Goal: Information Seeking & Learning: Learn about a topic

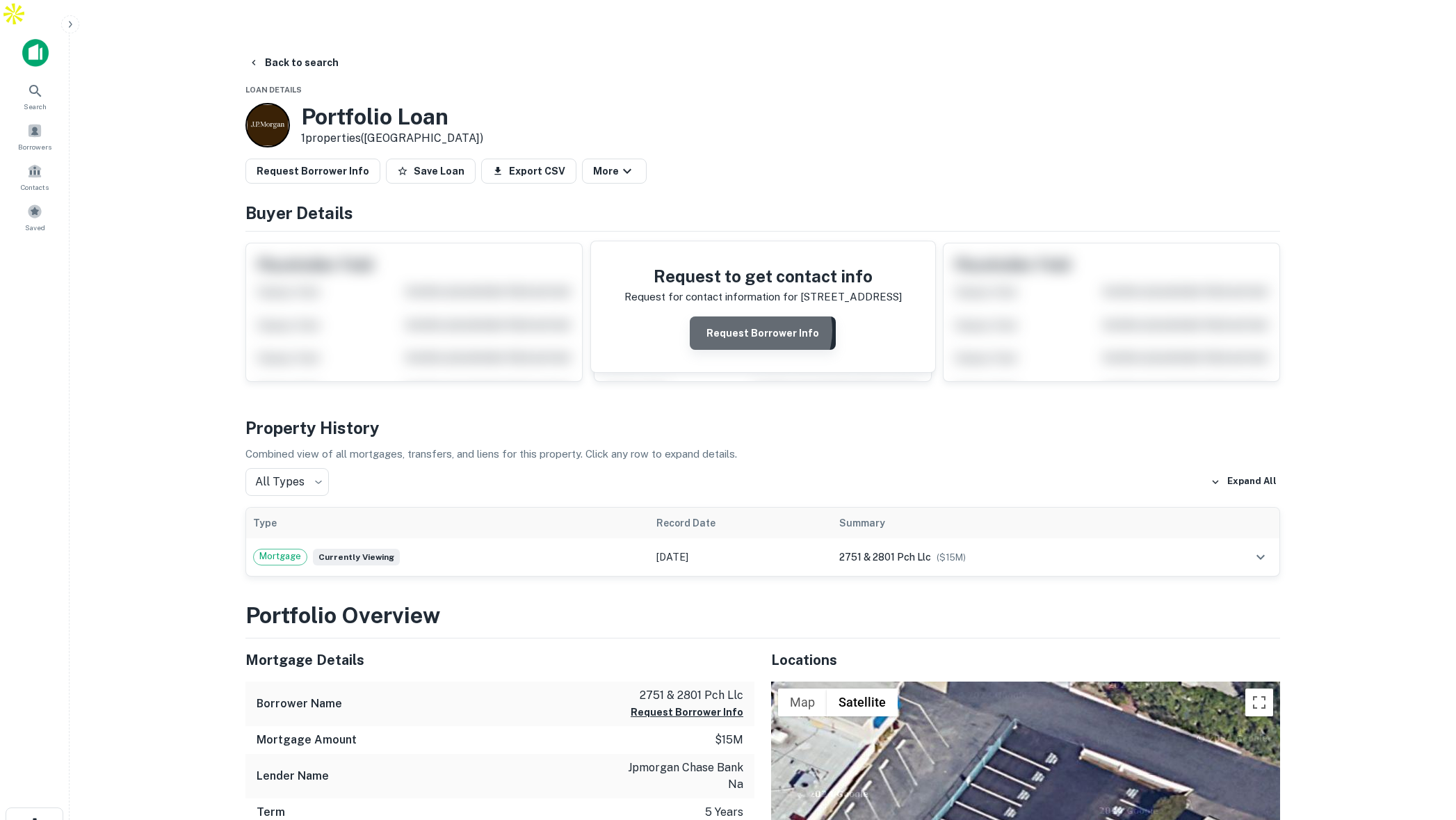
click at [758, 316] on button "Request Borrower Info" at bounding box center [762, 333] width 146 height 33
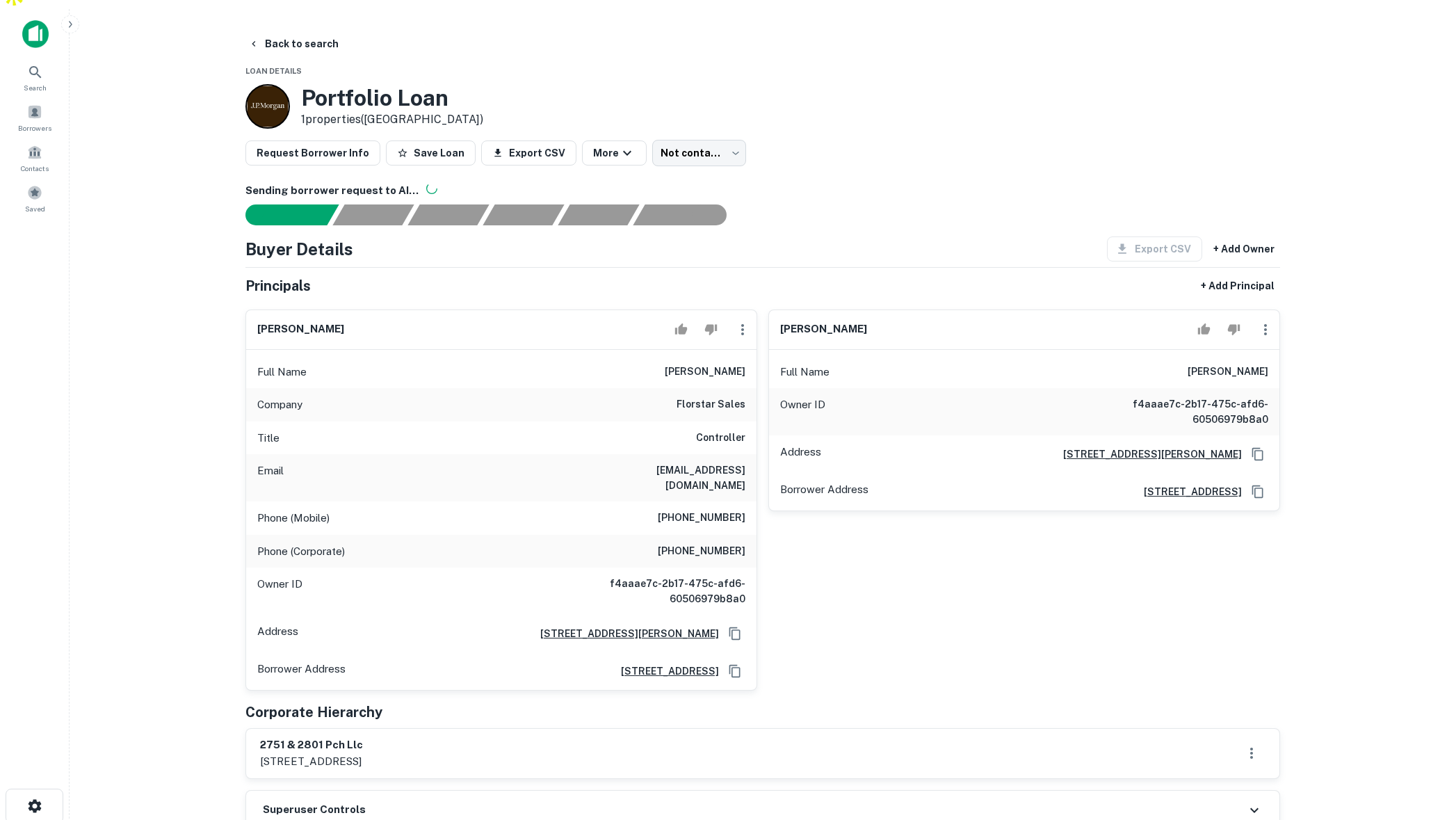
scroll to position [20, 0]
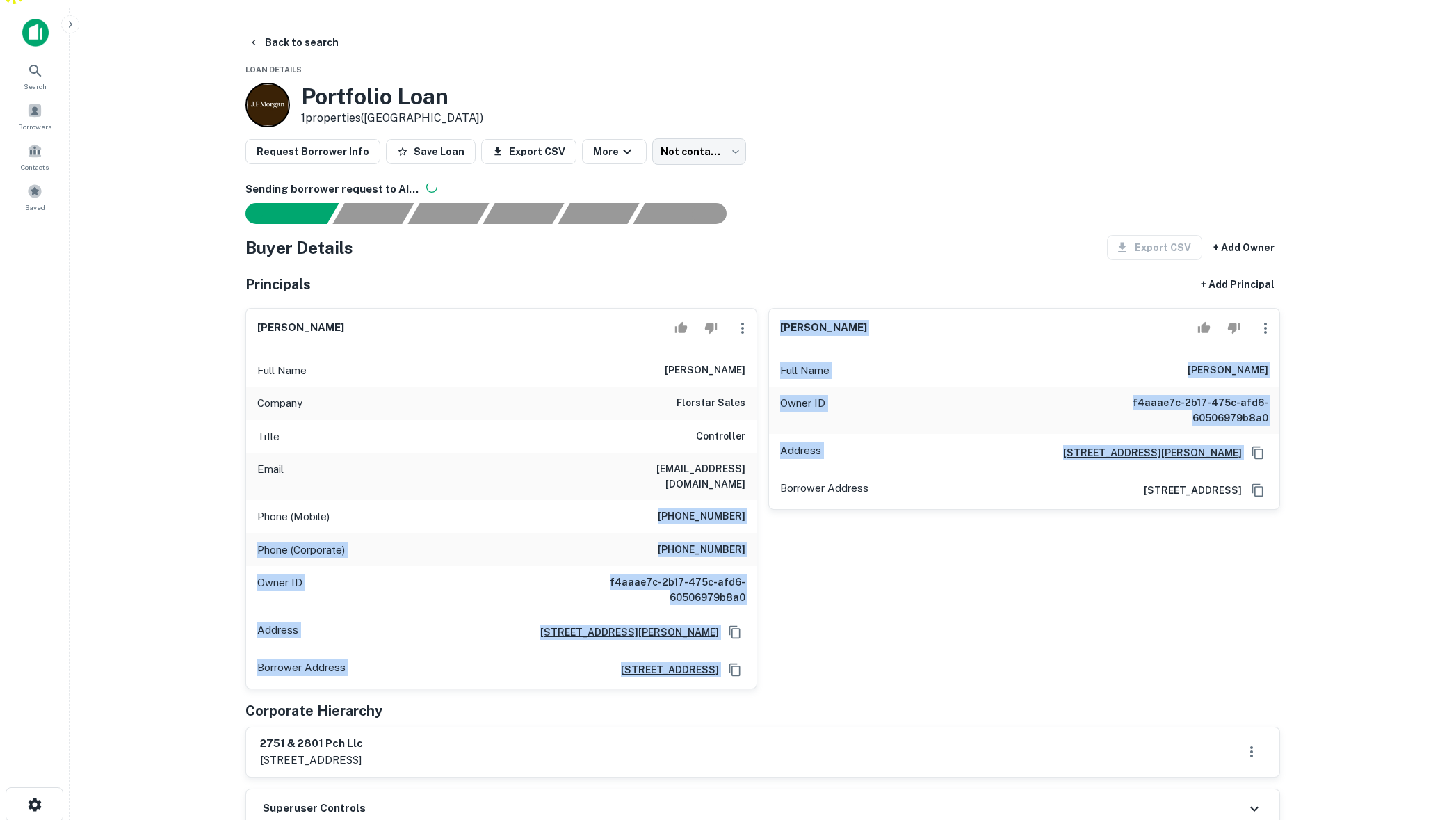
drag, startPoint x: 677, startPoint y: 473, endPoint x: 757, endPoint y: 467, distance: 80.2
click at [757, 467] on div "[PERSON_NAME] Full Name [PERSON_NAME] Company florstar sales Title Controller E…" at bounding box center [757, 493] width 1045 height 393
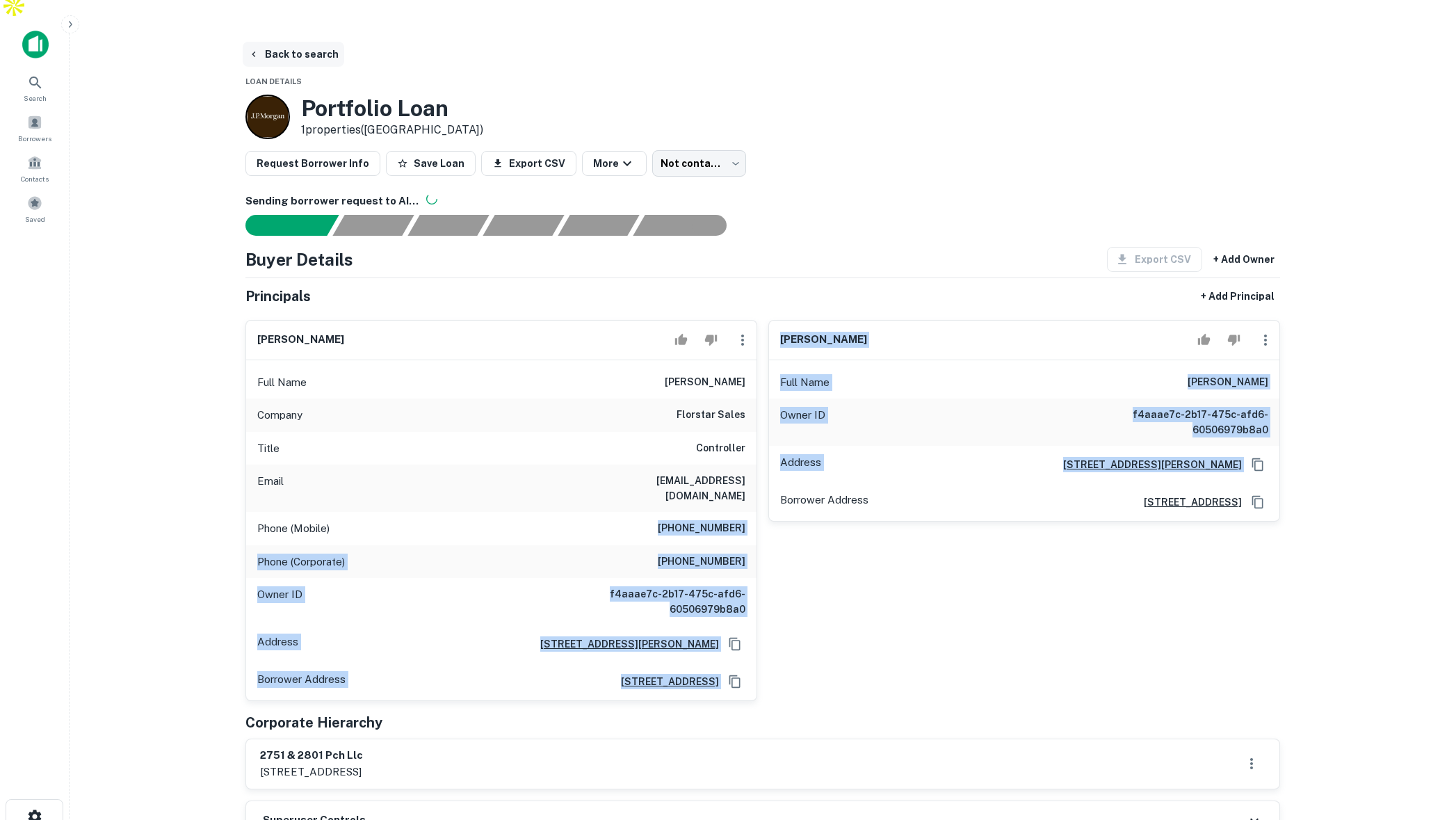
scroll to position [0, 0]
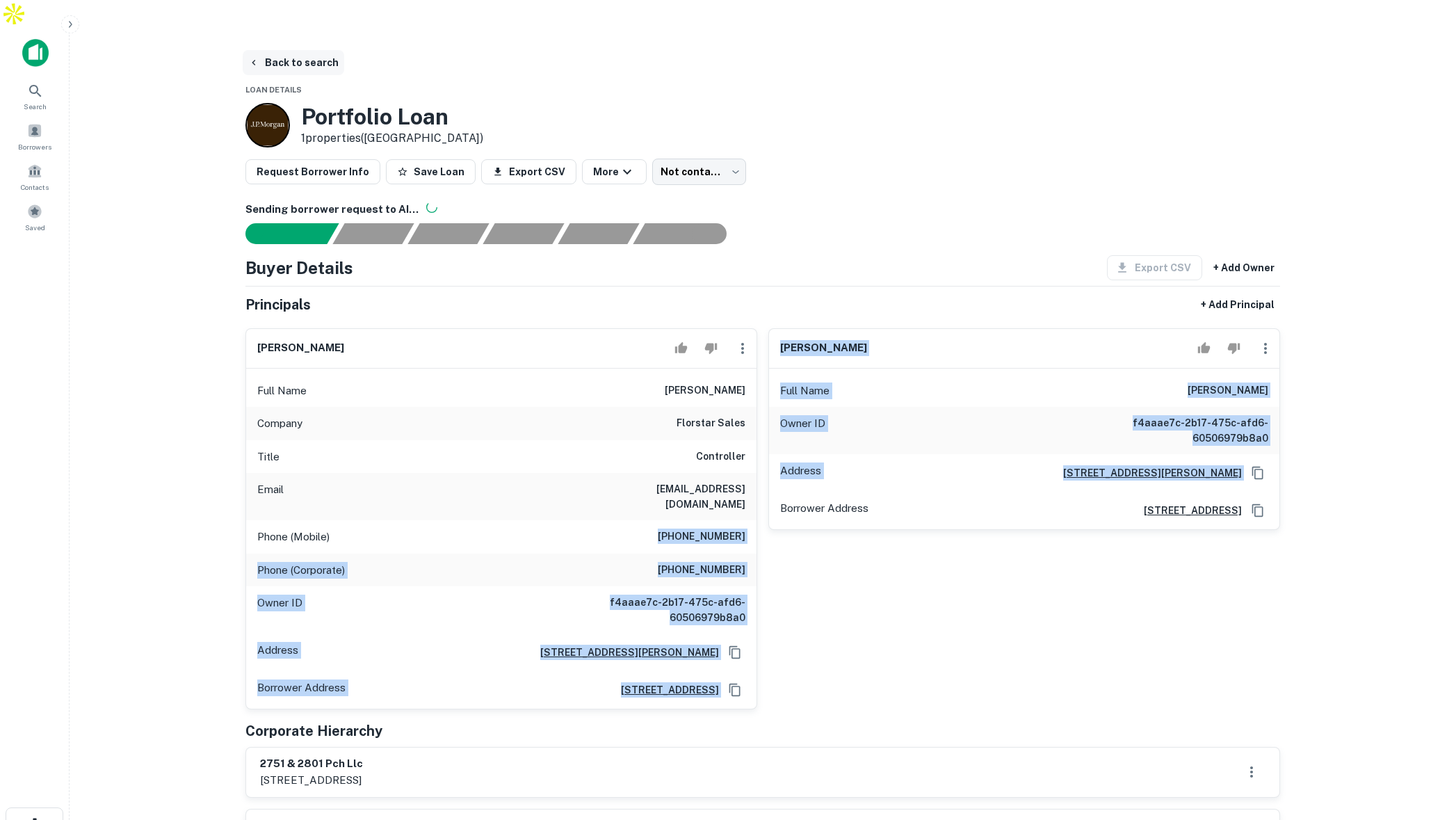
click at [284, 50] on button "Back to search" at bounding box center [293, 62] width 102 height 25
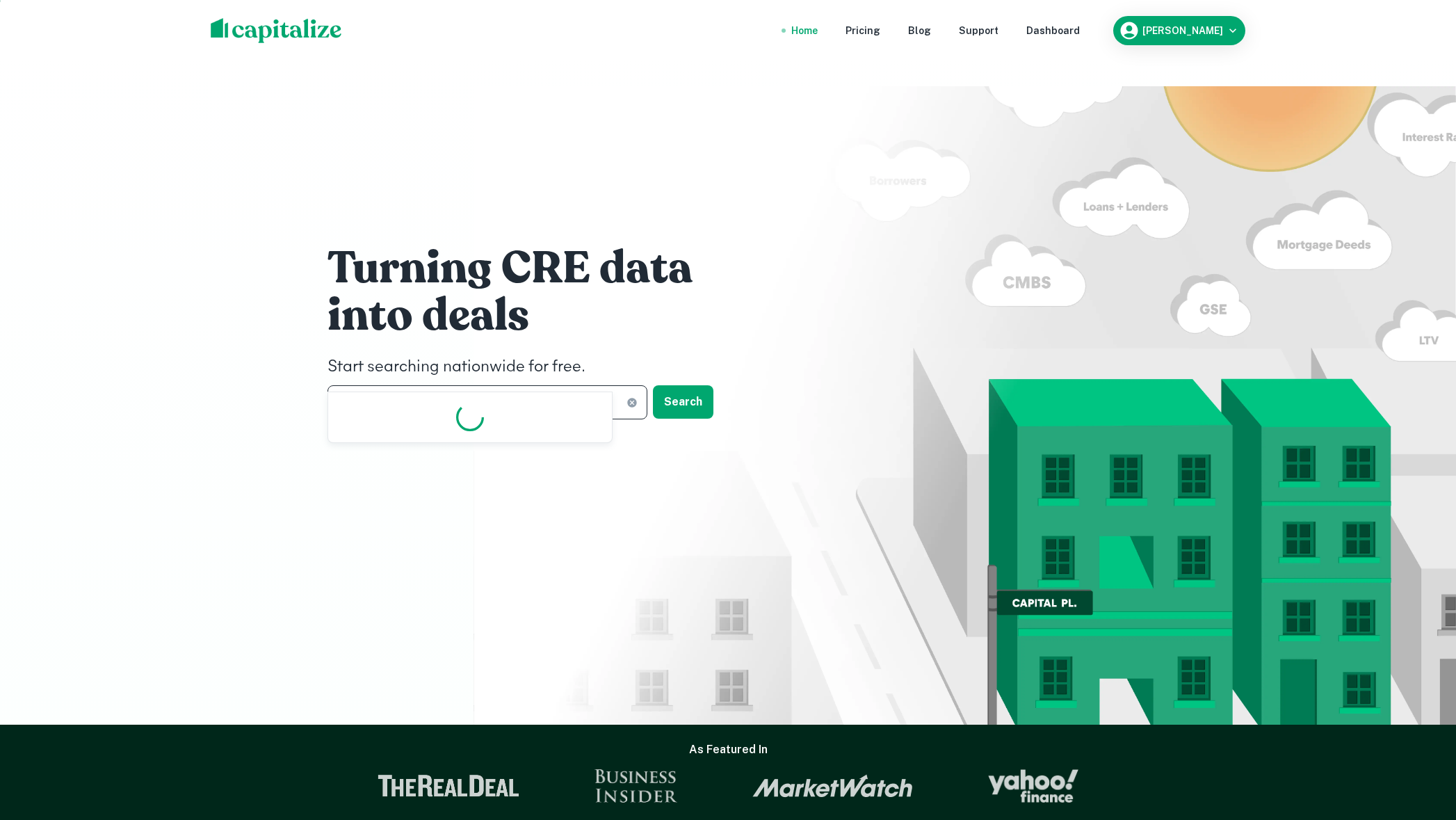
click at [553, 385] on input "**********" at bounding box center [476, 401] width 299 height 34
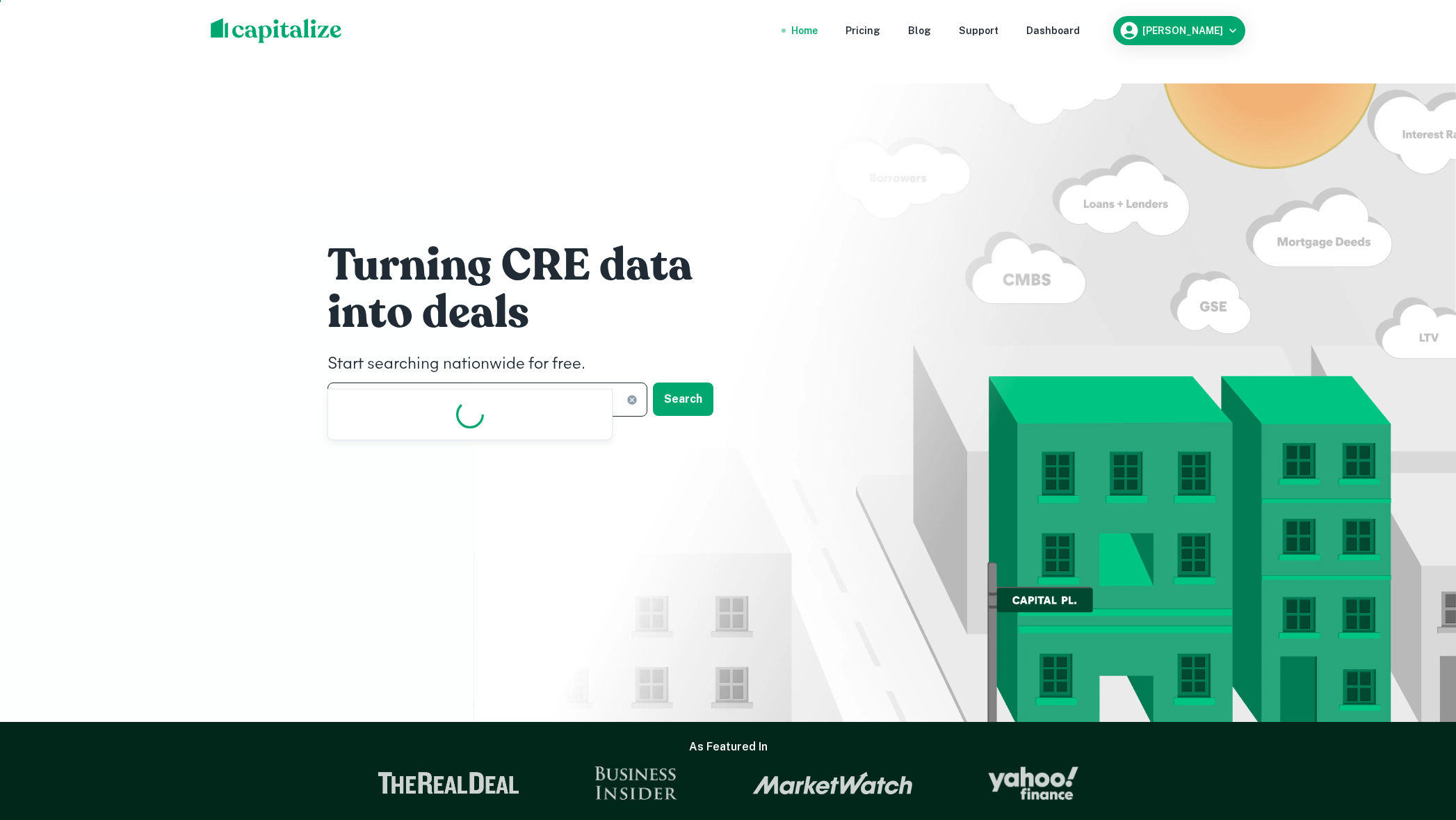
type input "*"
type input "*******"
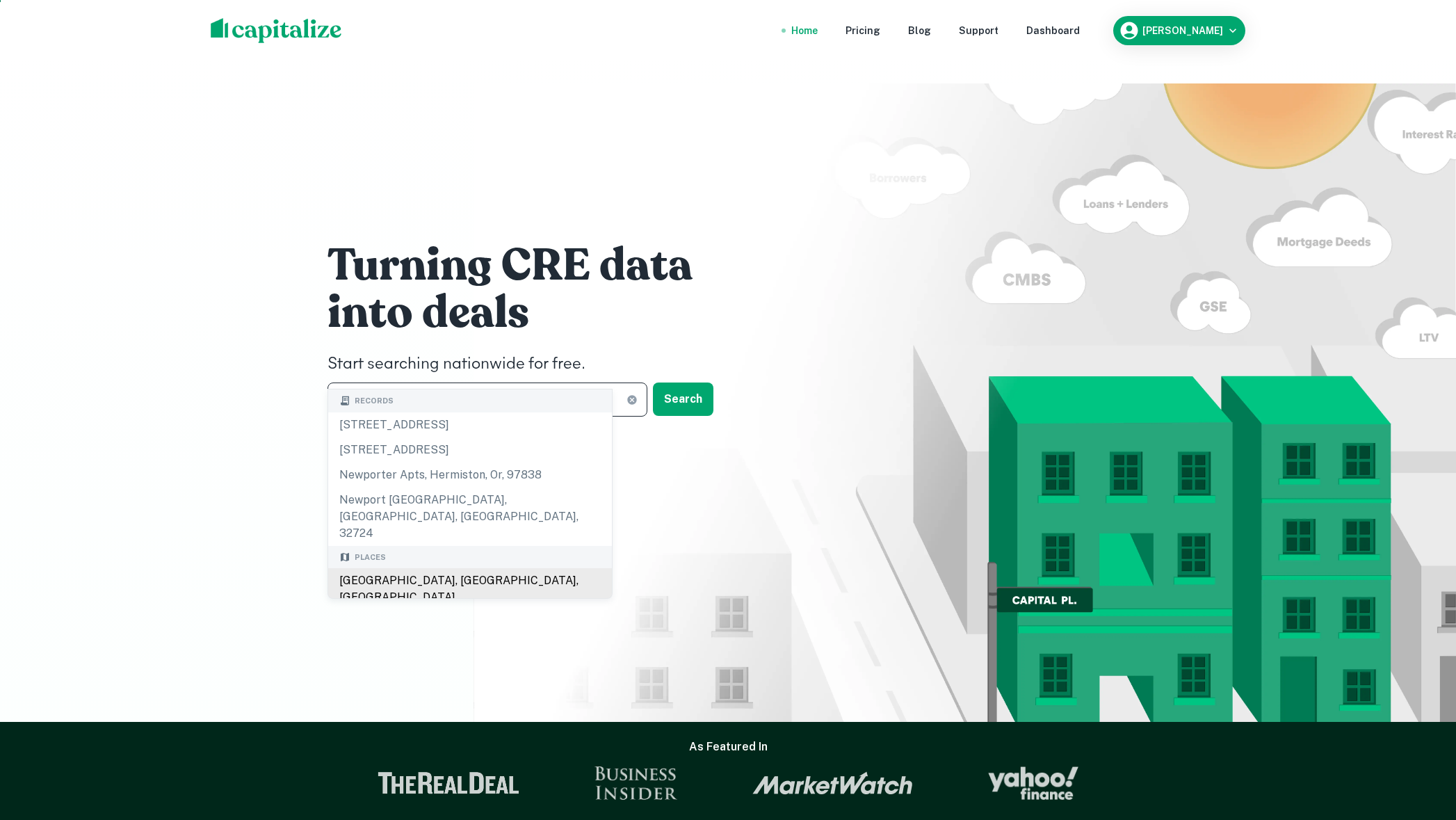
click at [452, 568] on div "[GEOGRAPHIC_DATA], [GEOGRAPHIC_DATA], [GEOGRAPHIC_DATA]" at bounding box center [470, 589] width 284 height 42
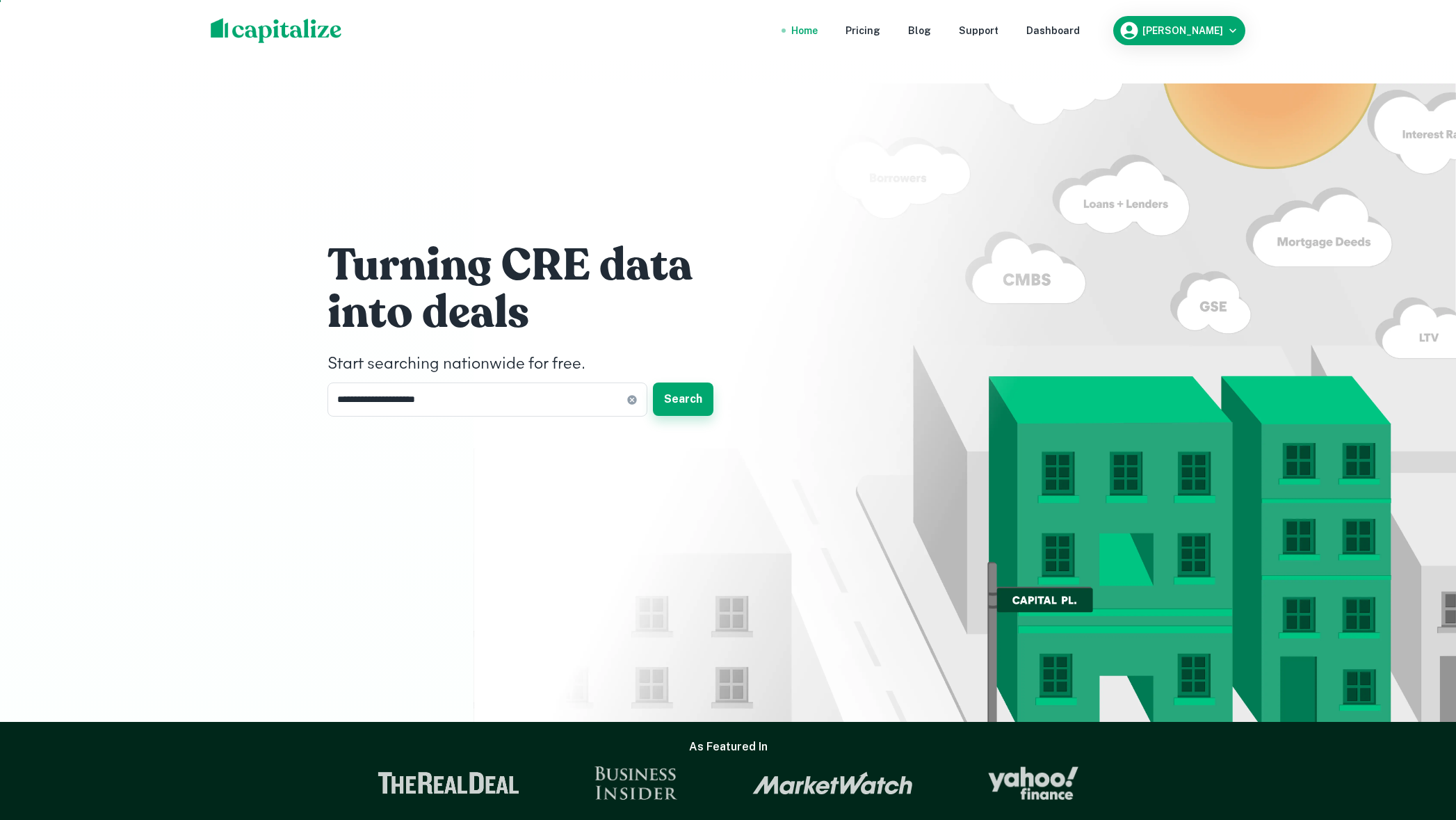
click at [676, 382] on button "Search" at bounding box center [684, 399] width 60 height 33
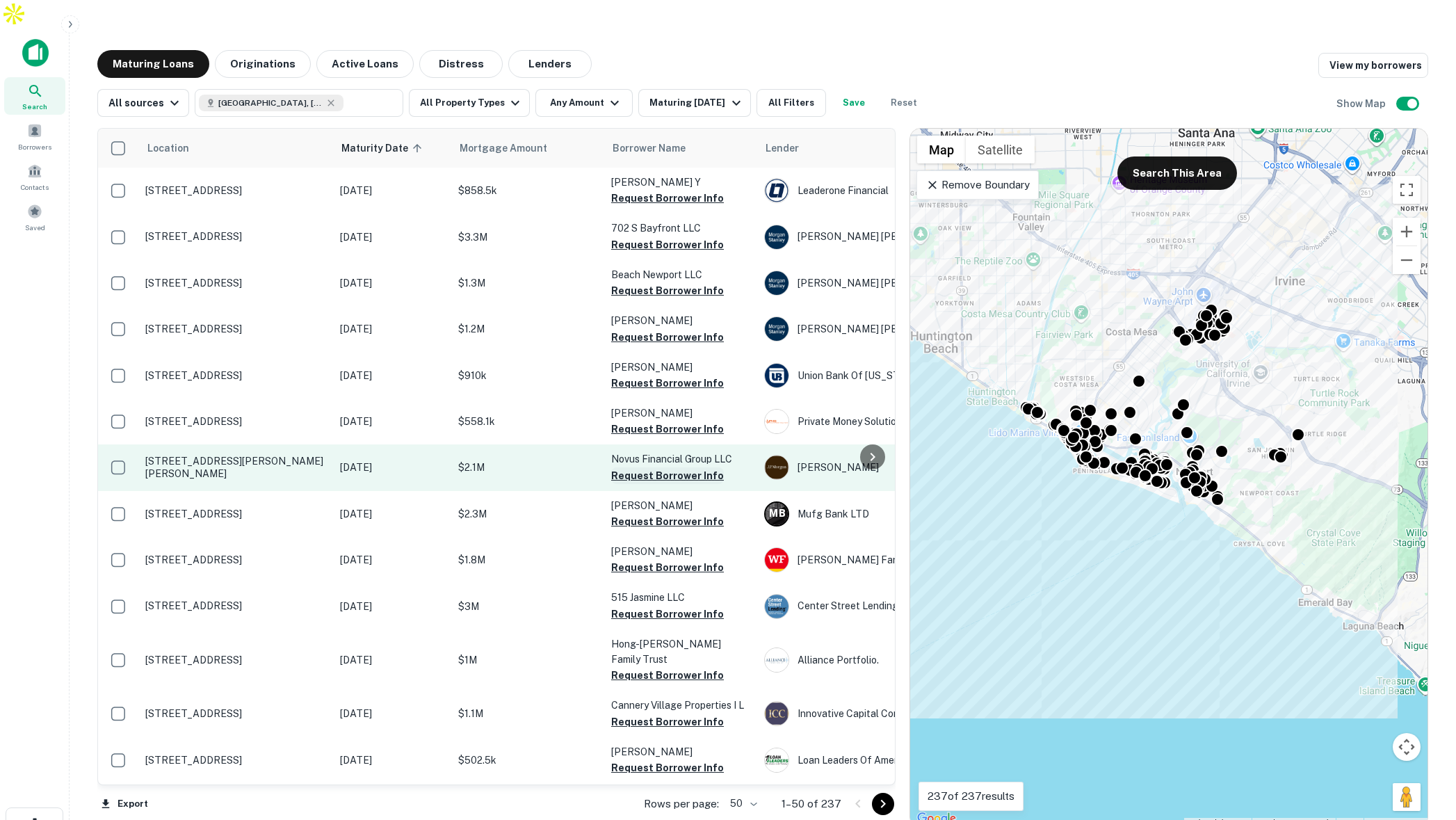
scroll to position [2, 0]
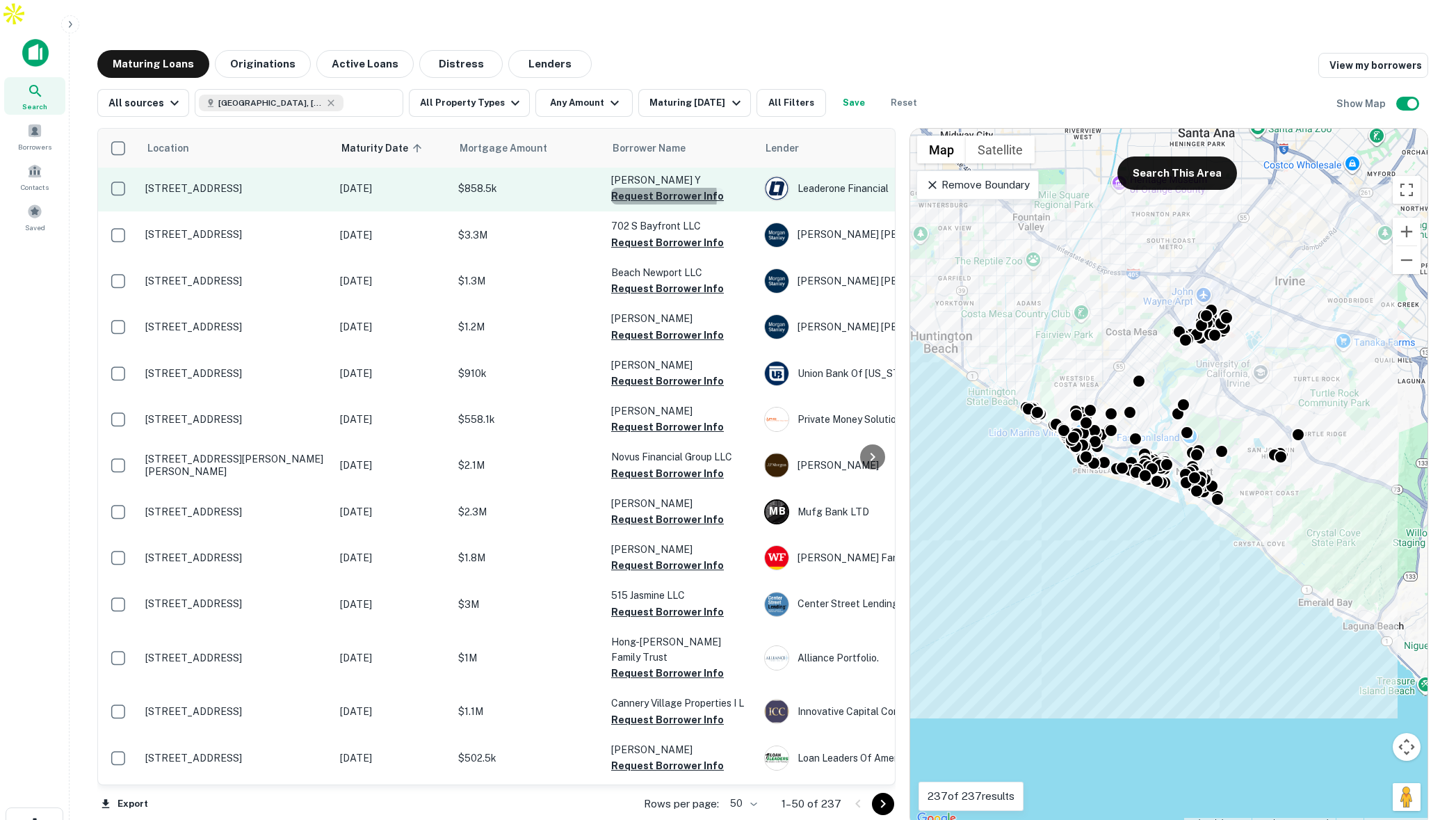
click at [636, 188] on button "Request Borrower Info" at bounding box center [667, 196] width 113 height 16
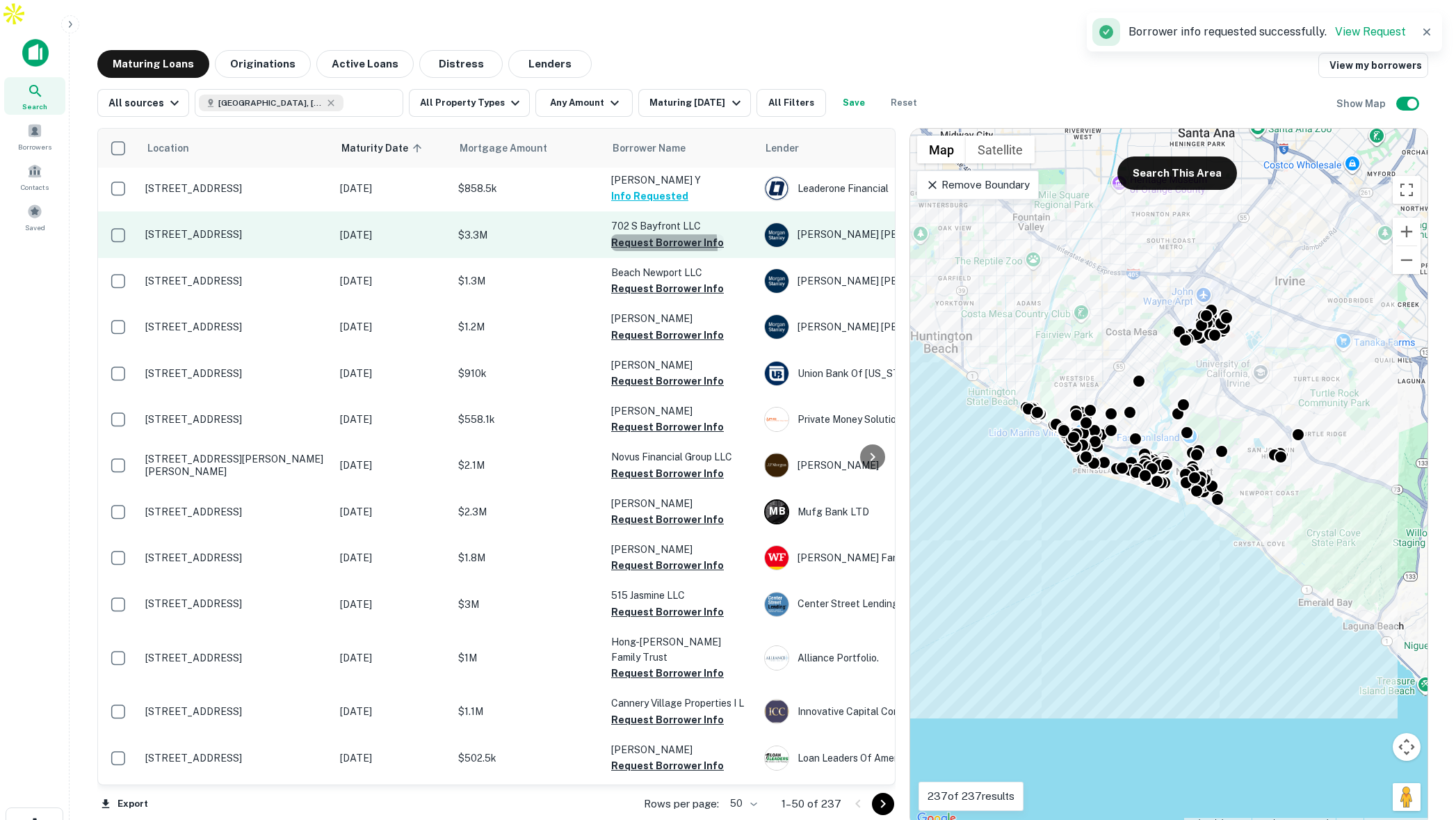
click at [629, 235] on button "Request Borrower Info" at bounding box center [667, 243] width 113 height 16
click at [531, 227] on p "$3.3M" at bounding box center [528, 235] width 139 height 16
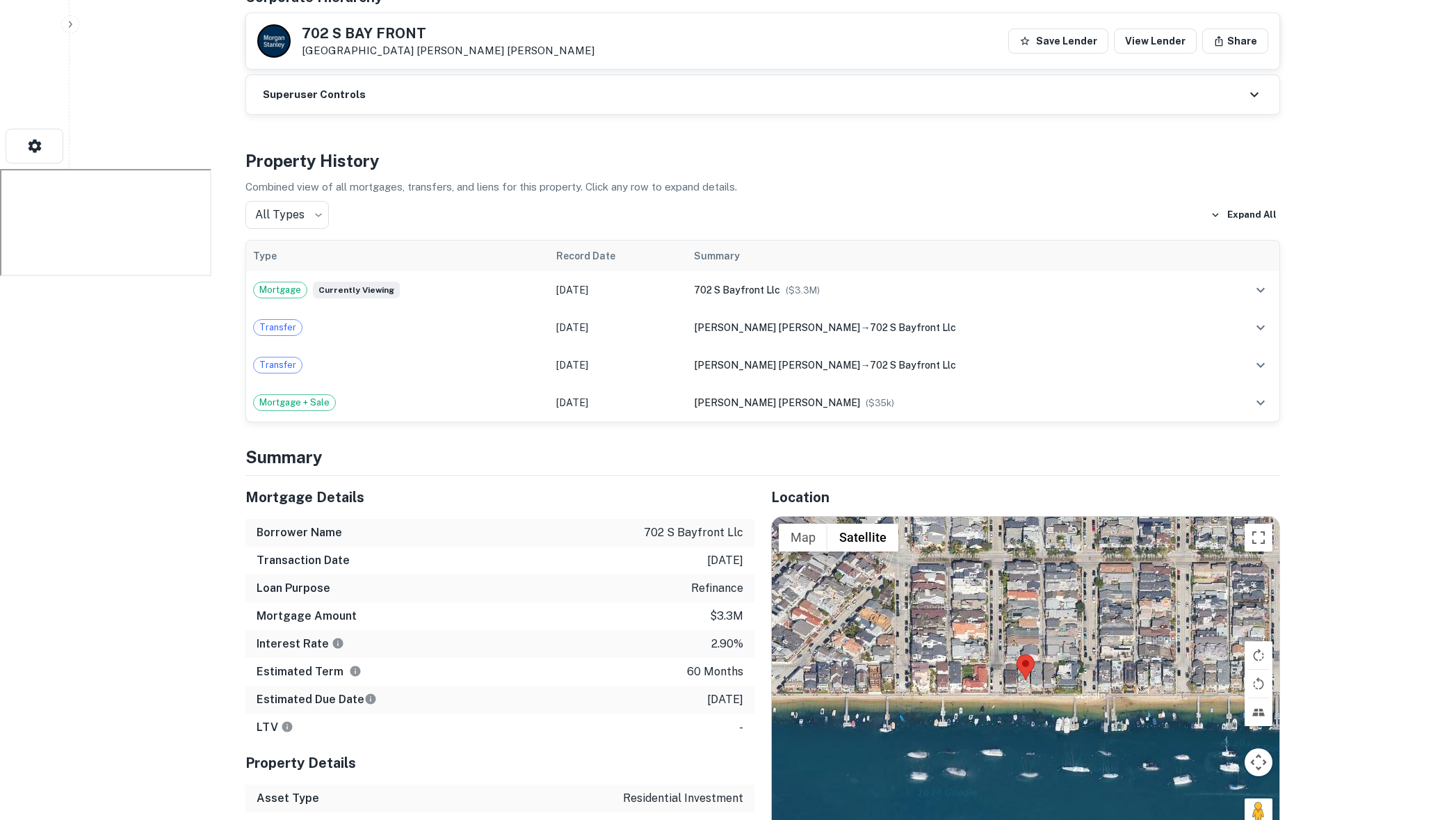
scroll to position [751, 0]
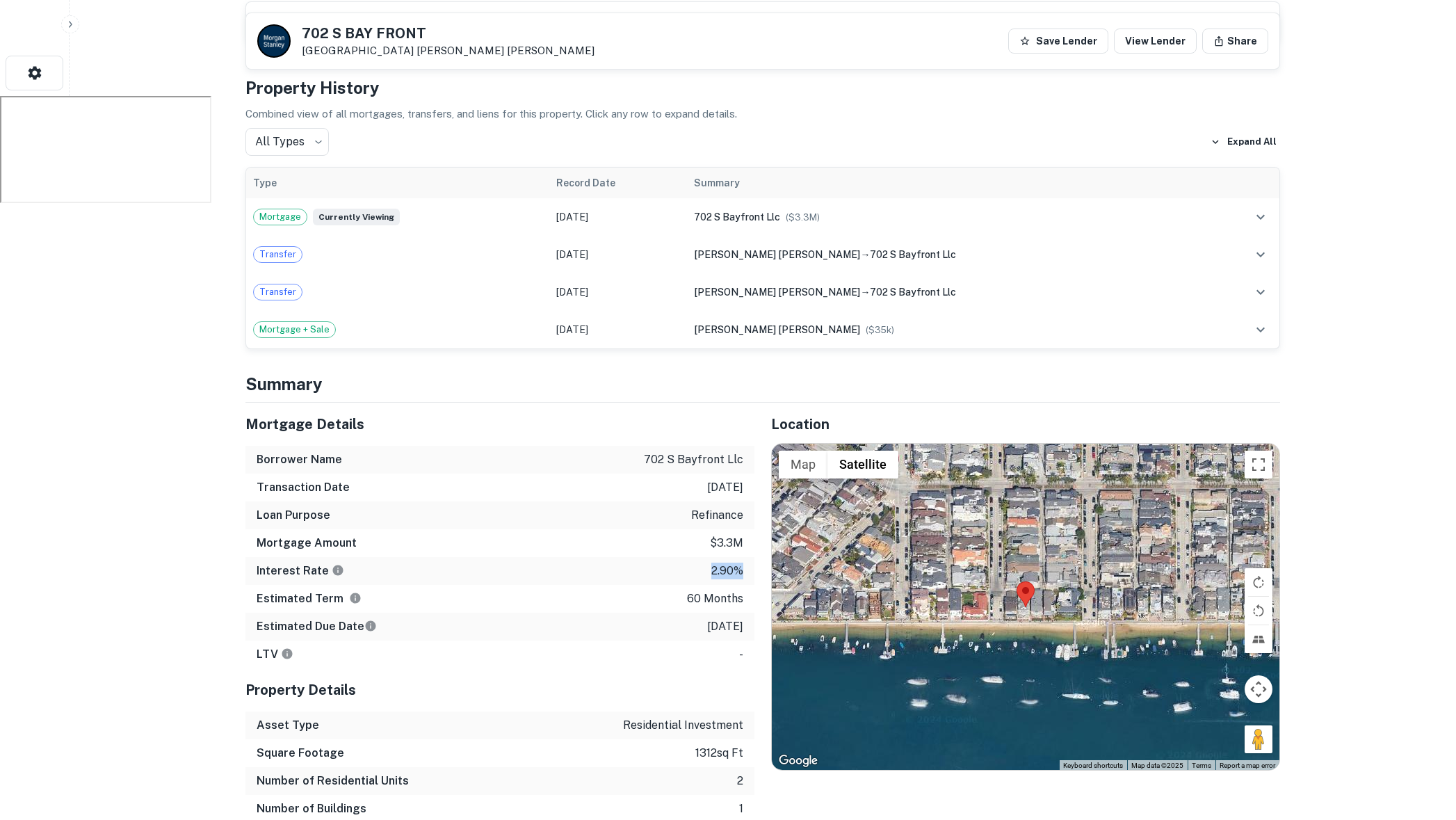
drag, startPoint x: 707, startPoint y: 527, endPoint x: 741, endPoint y: 529, distance: 34.1
click at [741, 557] on div "Interest Rate 2.90%" at bounding box center [499, 571] width 509 height 27
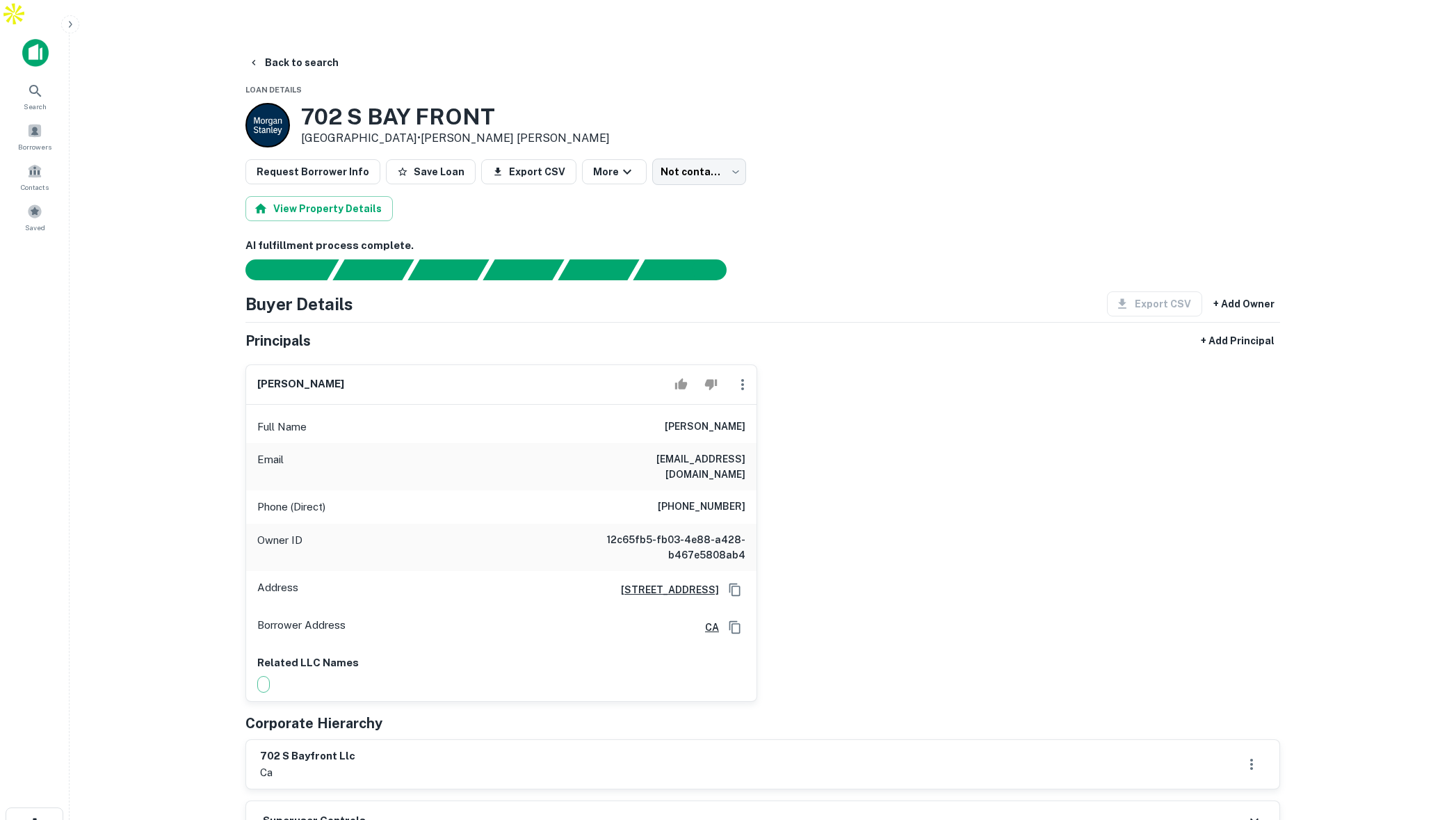
scroll to position [1, 0]
click at [290, 49] on button "Back to search" at bounding box center [293, 61] width 102 height 25
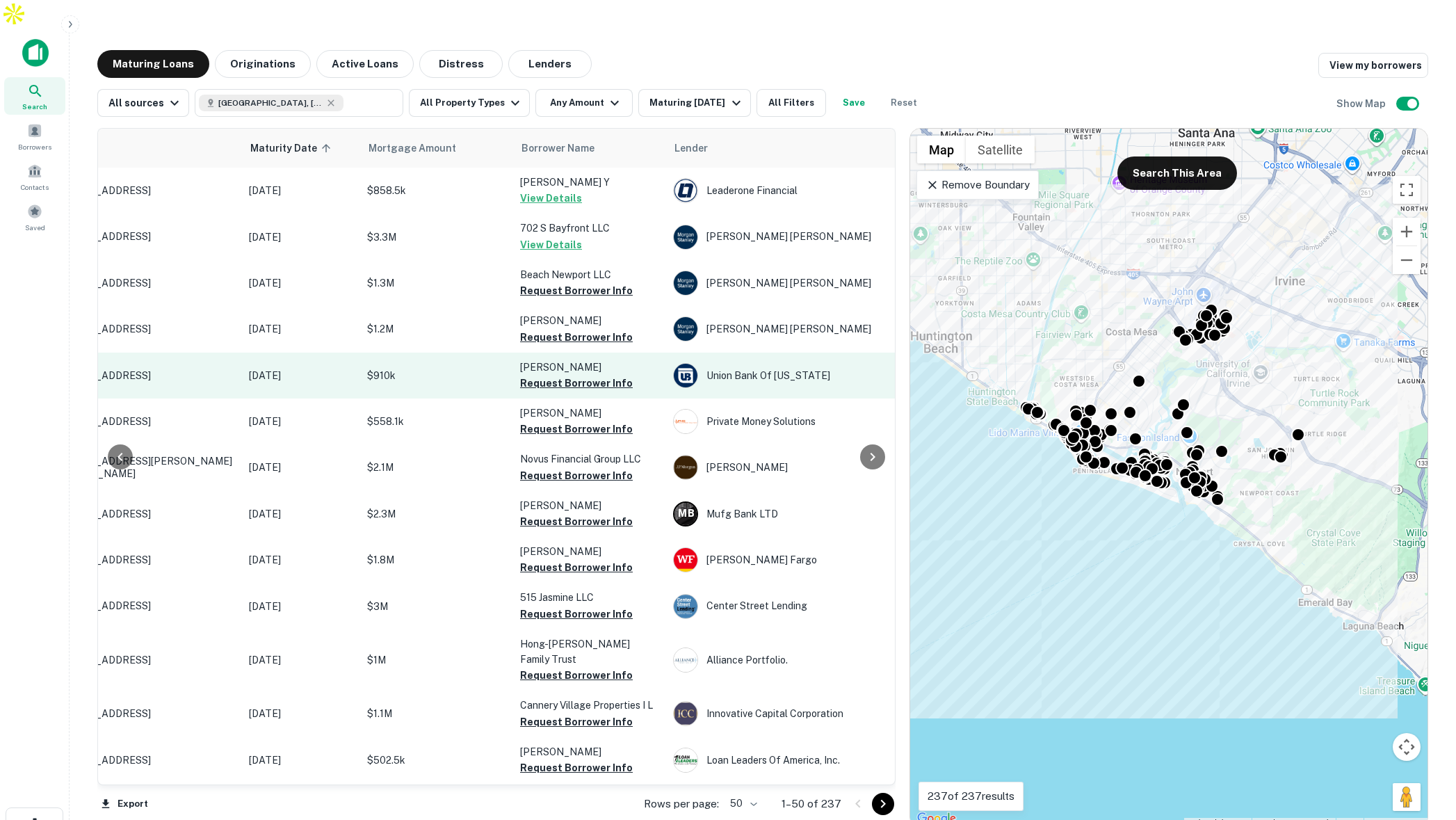
scroll to position [0, 96]
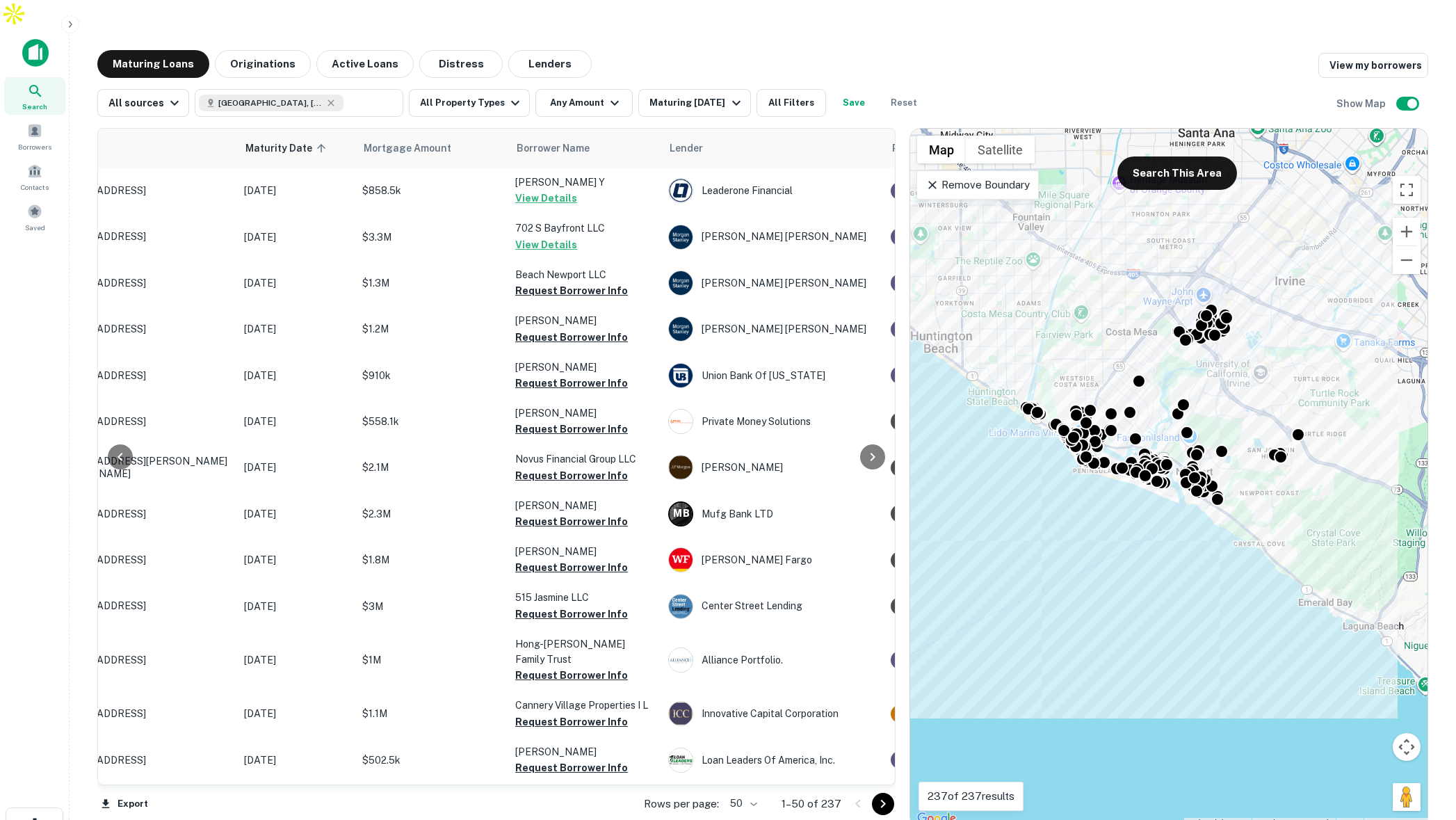
click at [1013, 177] on p "Remove Boundary" at bounding box center [977, 185] width 104 height 16
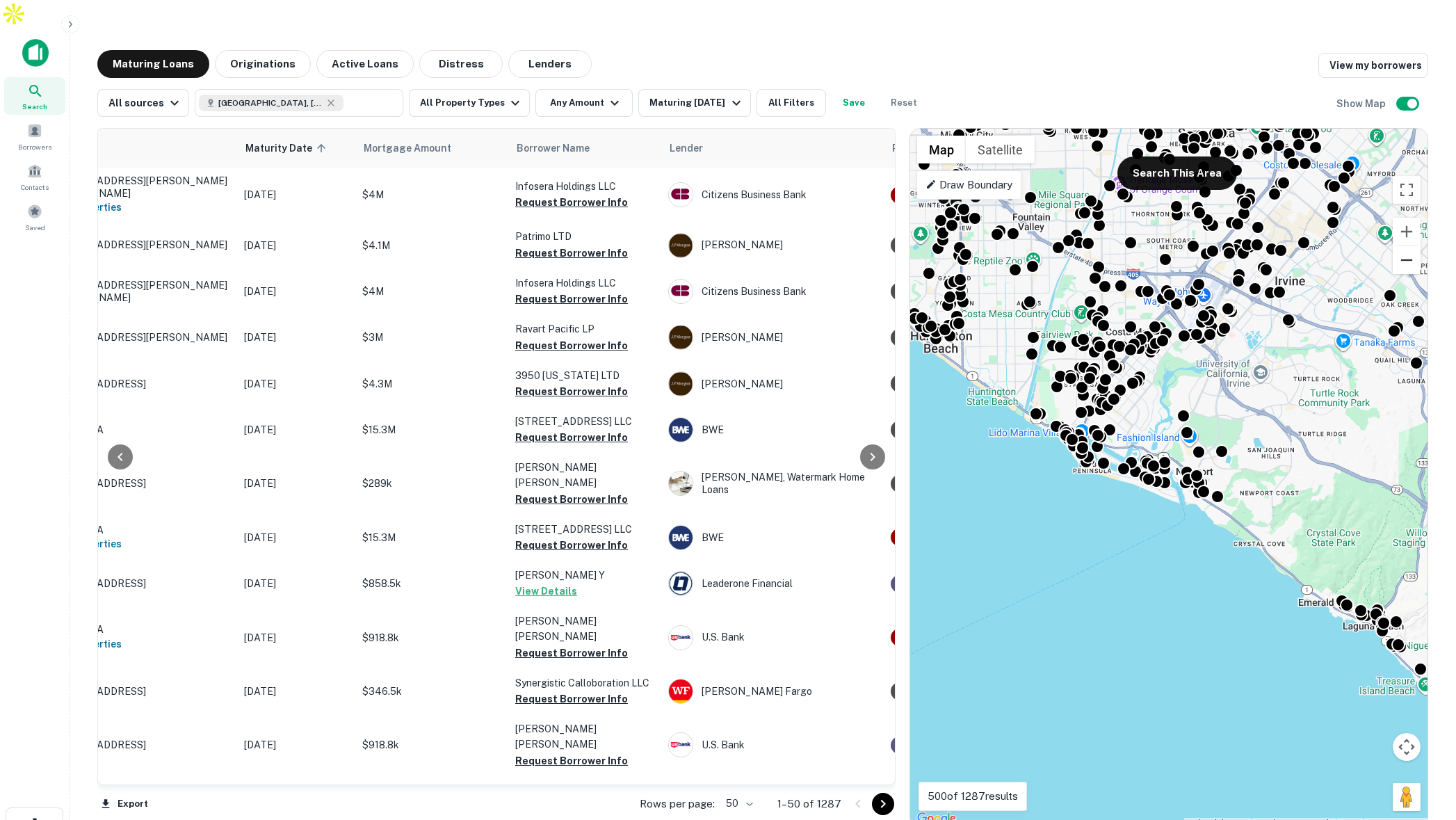
click at [1410, 246] on button "Zoom out" at bounding box center [1407, 260] width 27 height 27
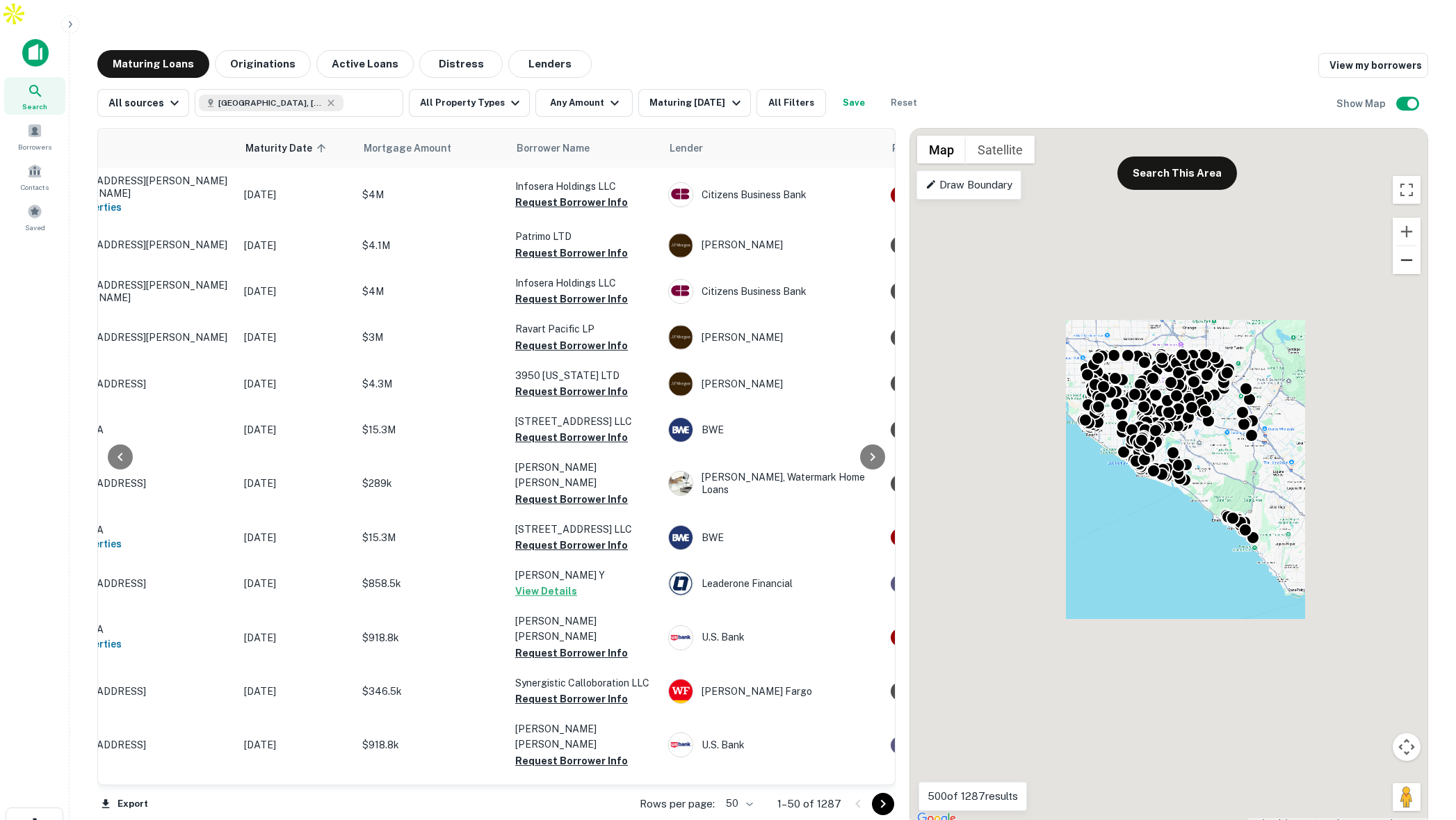
click at [1410, 246] on button "Zoom out" at bounding box center [1407, 260] width 27 height 27
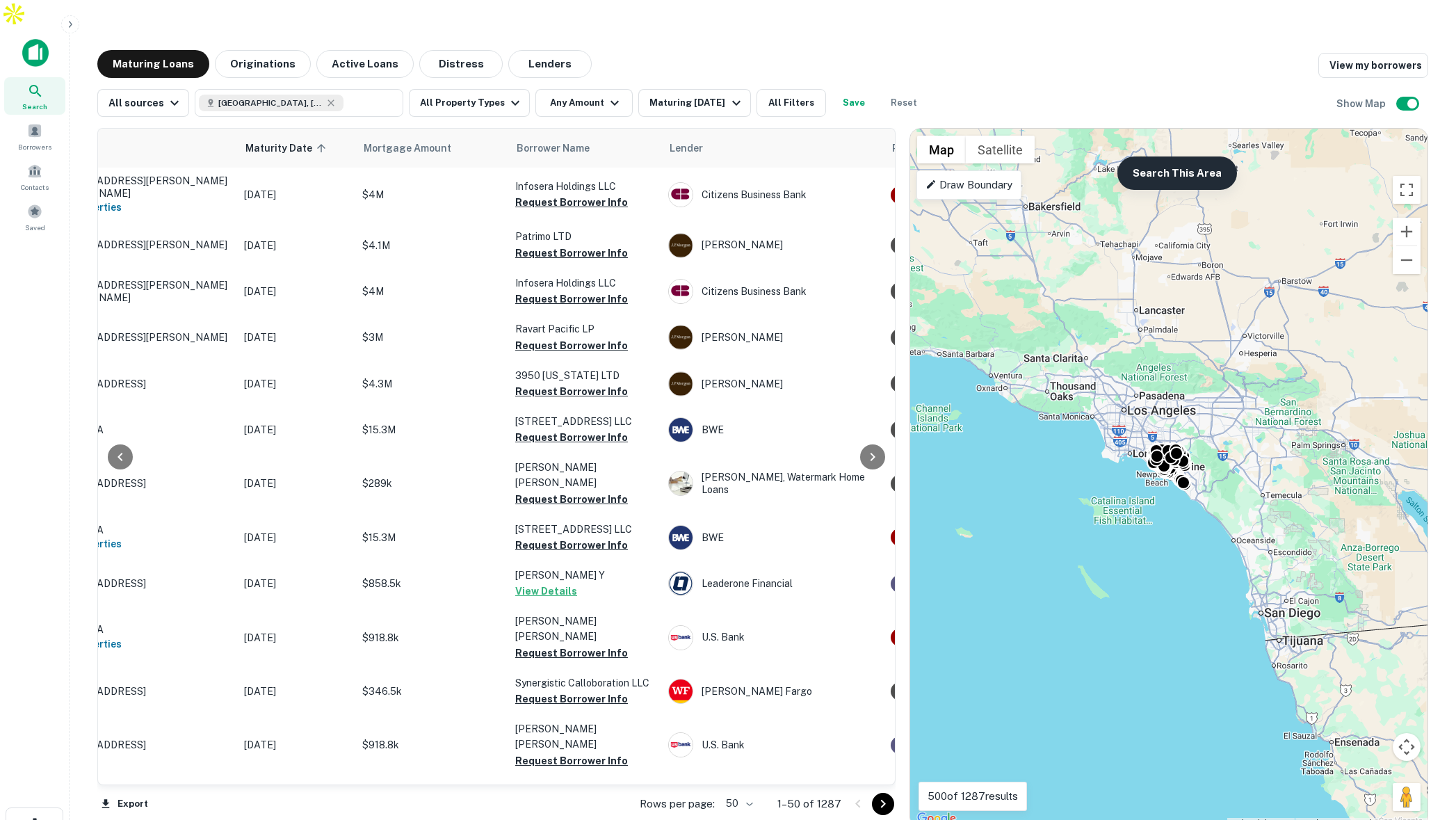
click at [1182, 157] on button "Search This Area" at bounding box center [1177, 173] width 120 height 33
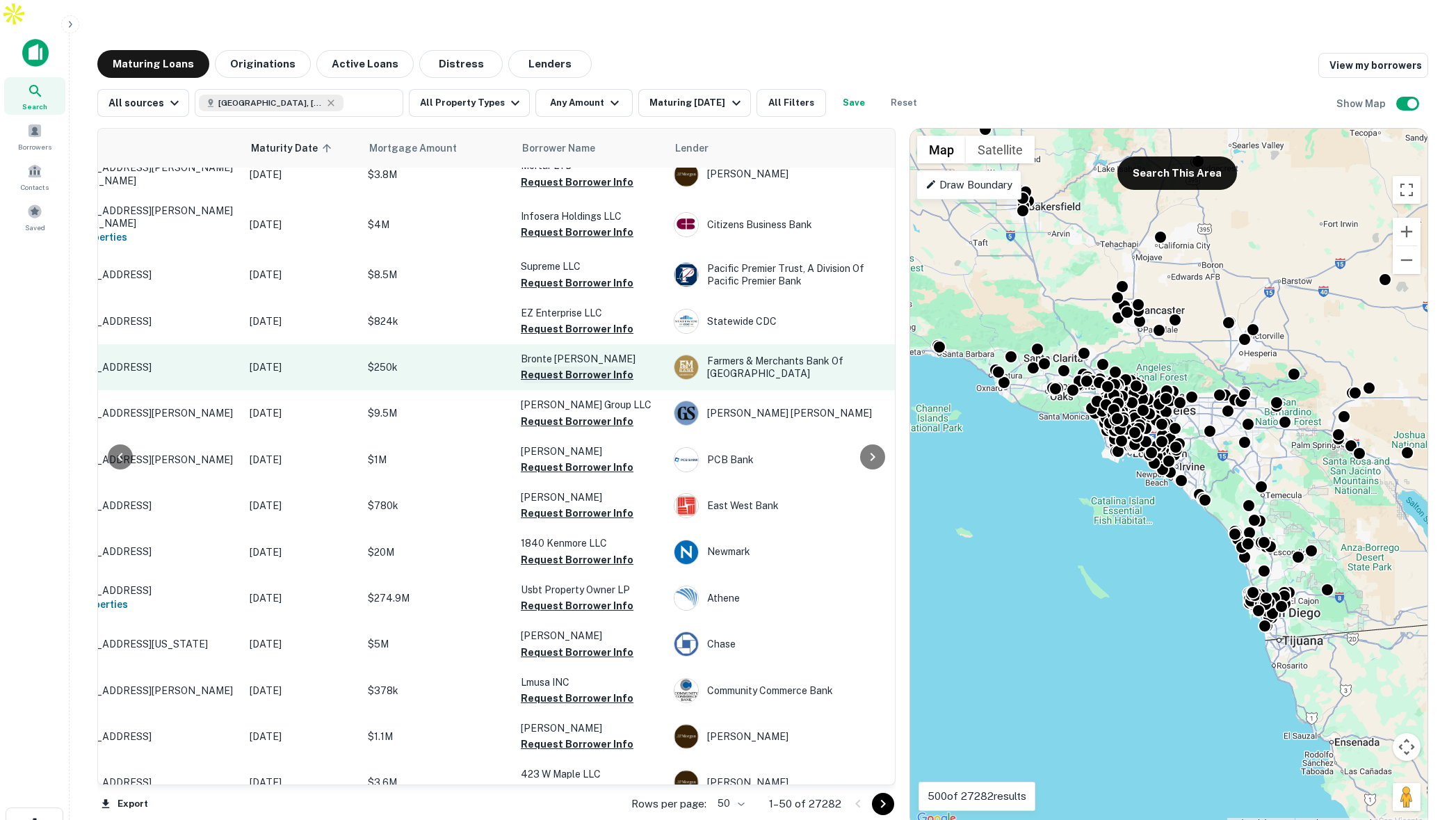
scroll to position [41, 91]
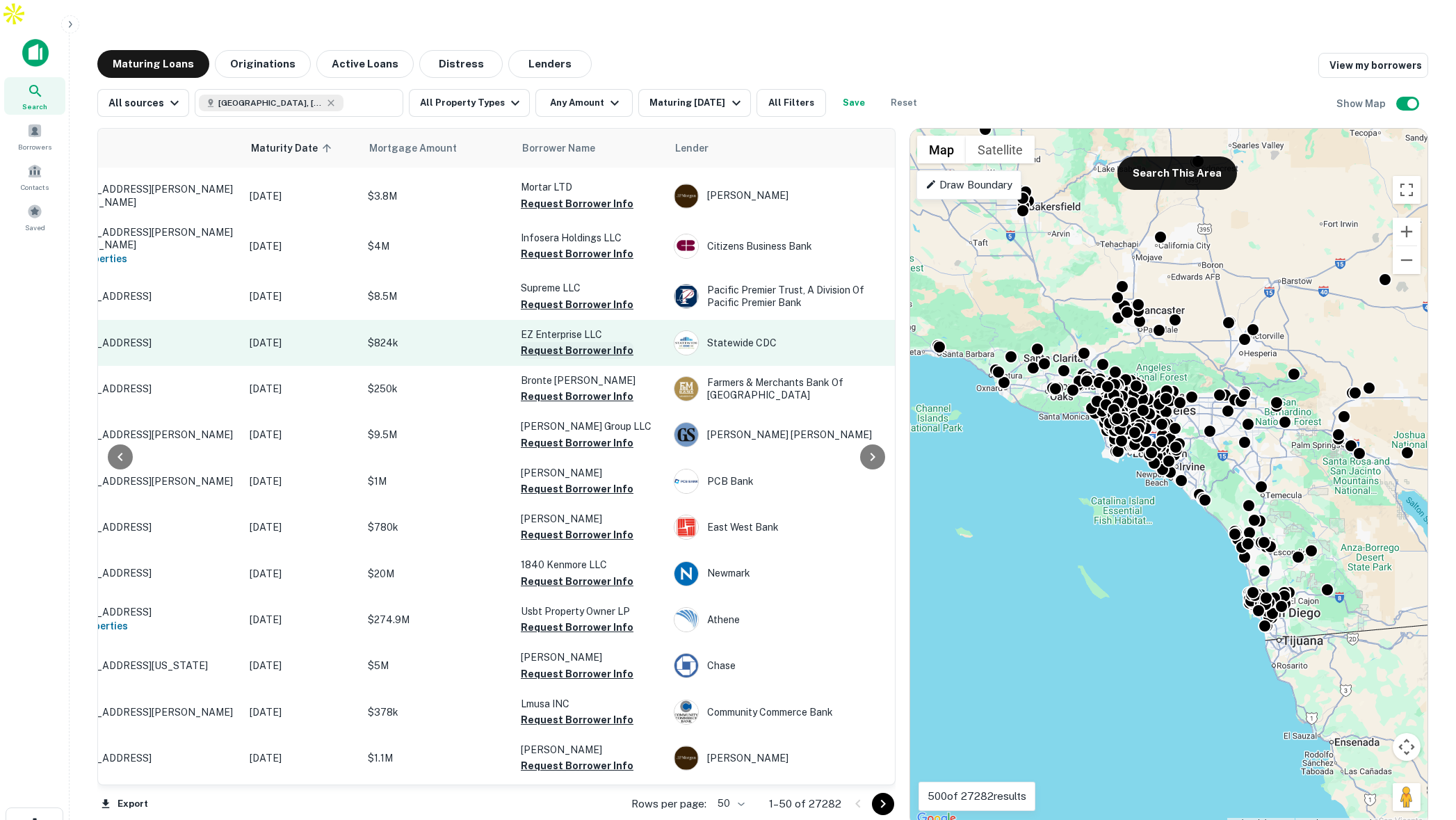
click at [553, 342] on button "Request Borrower Info" at bounding box center [576, 350] width 113 height 16
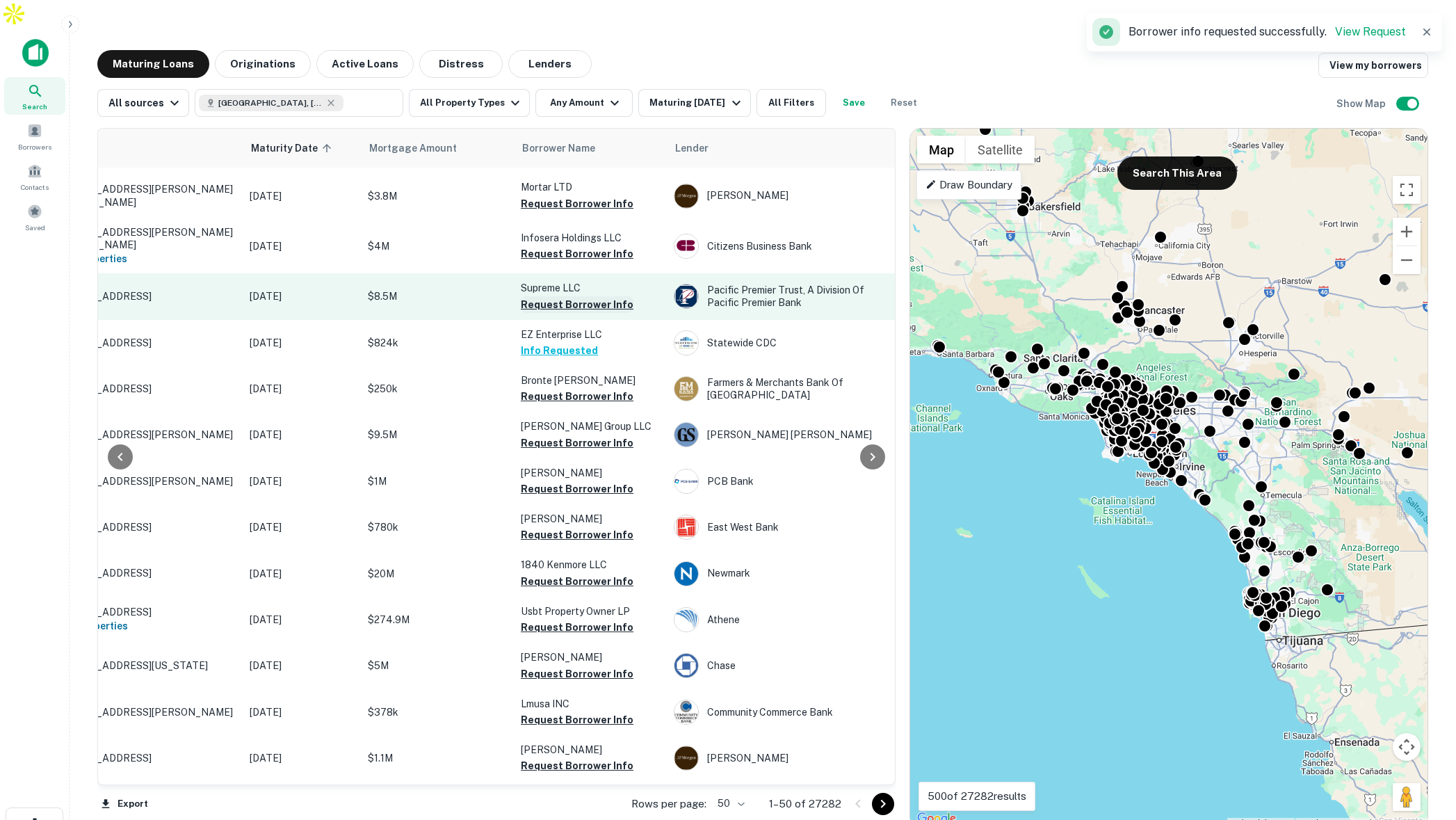
click at [557, 296] on button "Request Borrower Info" at bounding box center [576, 304] width 113 height 16
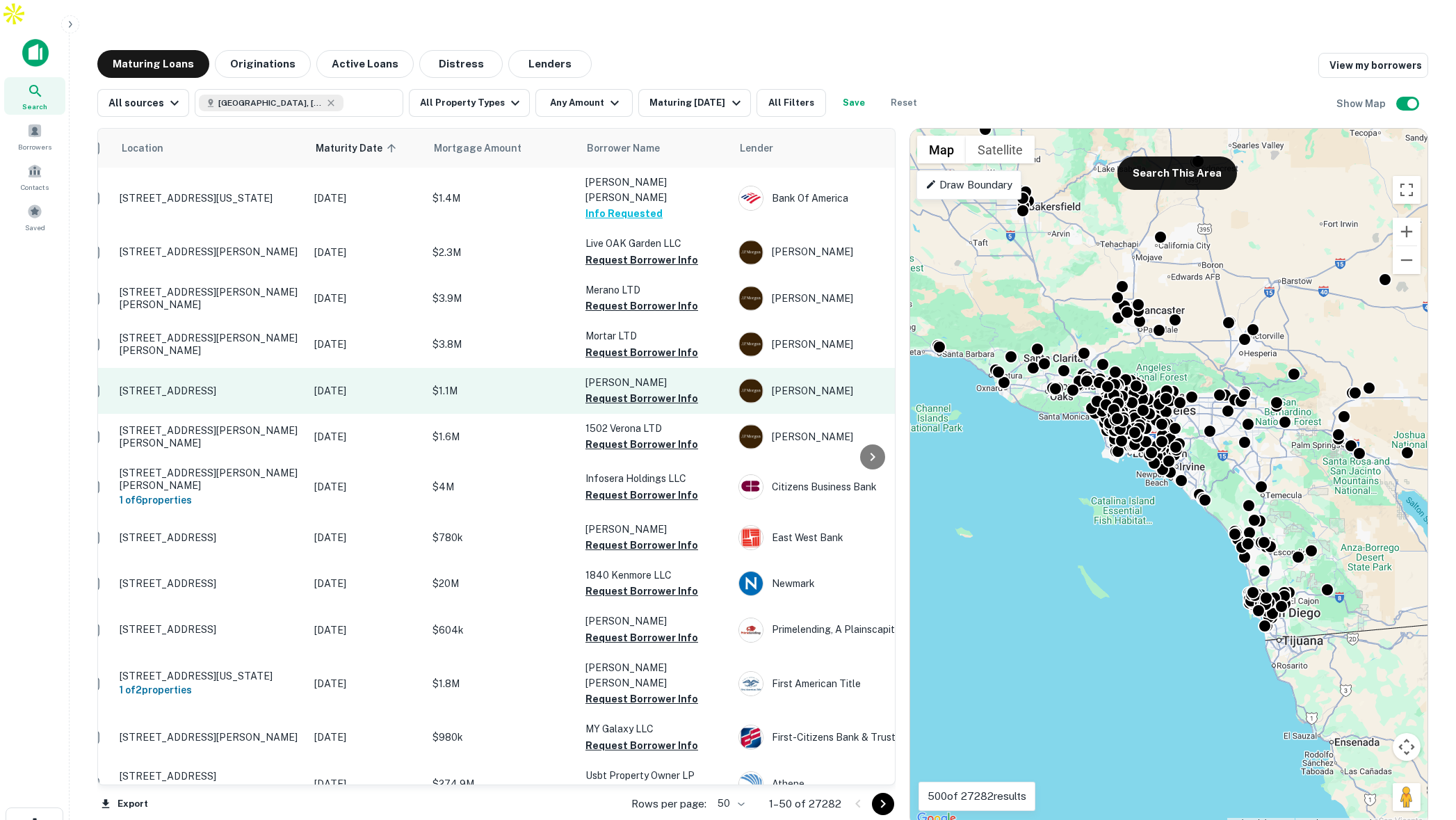
scroll to position [0, 0]
